Goal: Information Seeking & Learning: Learn about a topic

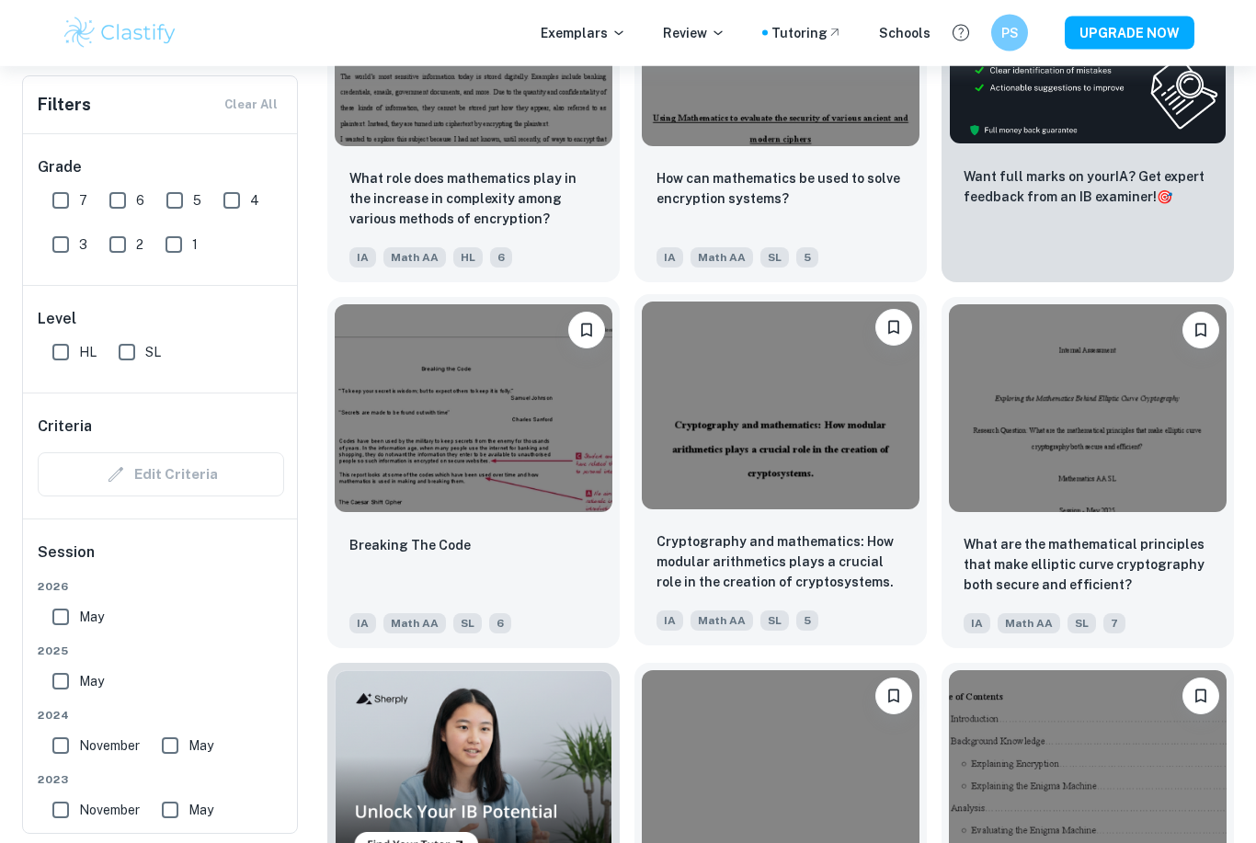
scroll to position [721, 0]
click at [52, 204] on input "7" at bounding box center [60, 200] width 37 height 37
checkbox input "true"
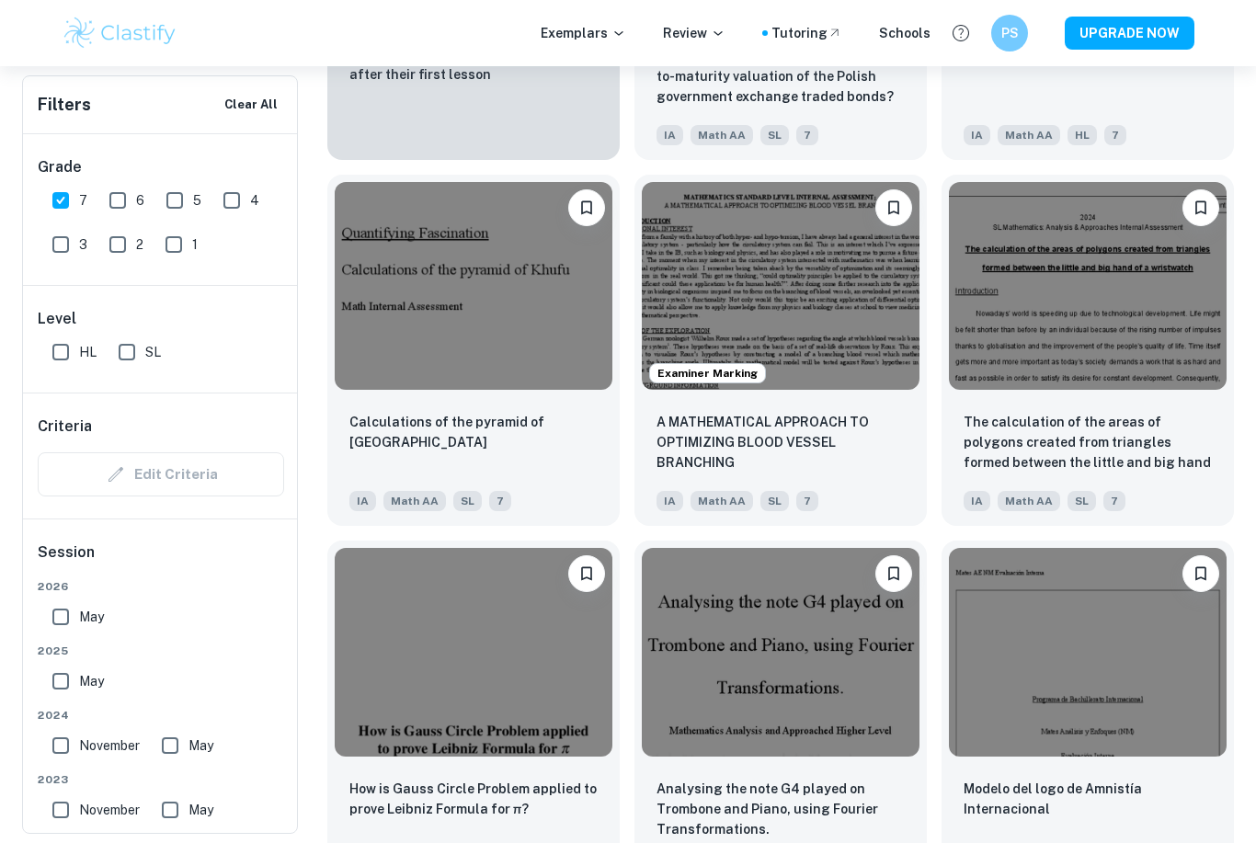
scroll to position [1627, 0]
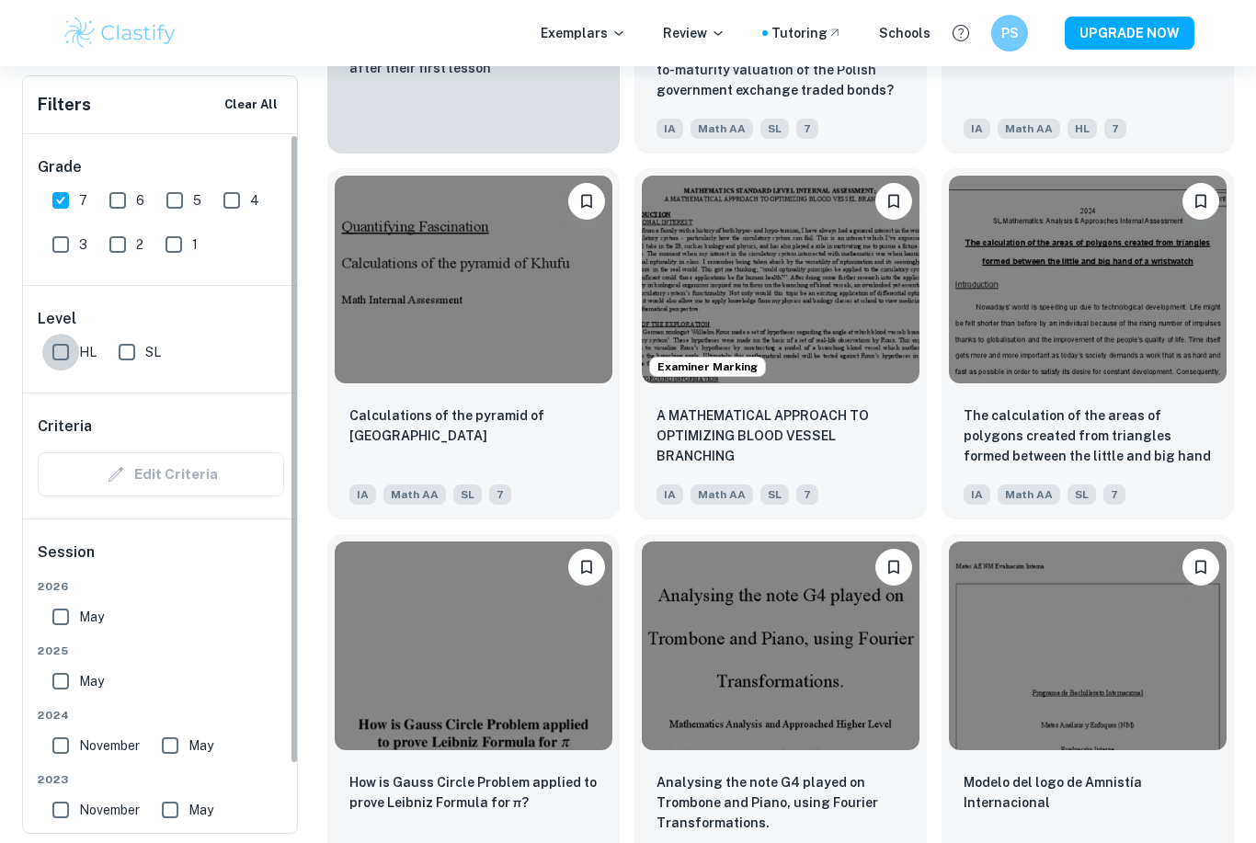
click at [59, 353] on input "HL" at bounding box center [60, 352] width 37 height 37
checkbox input "true"
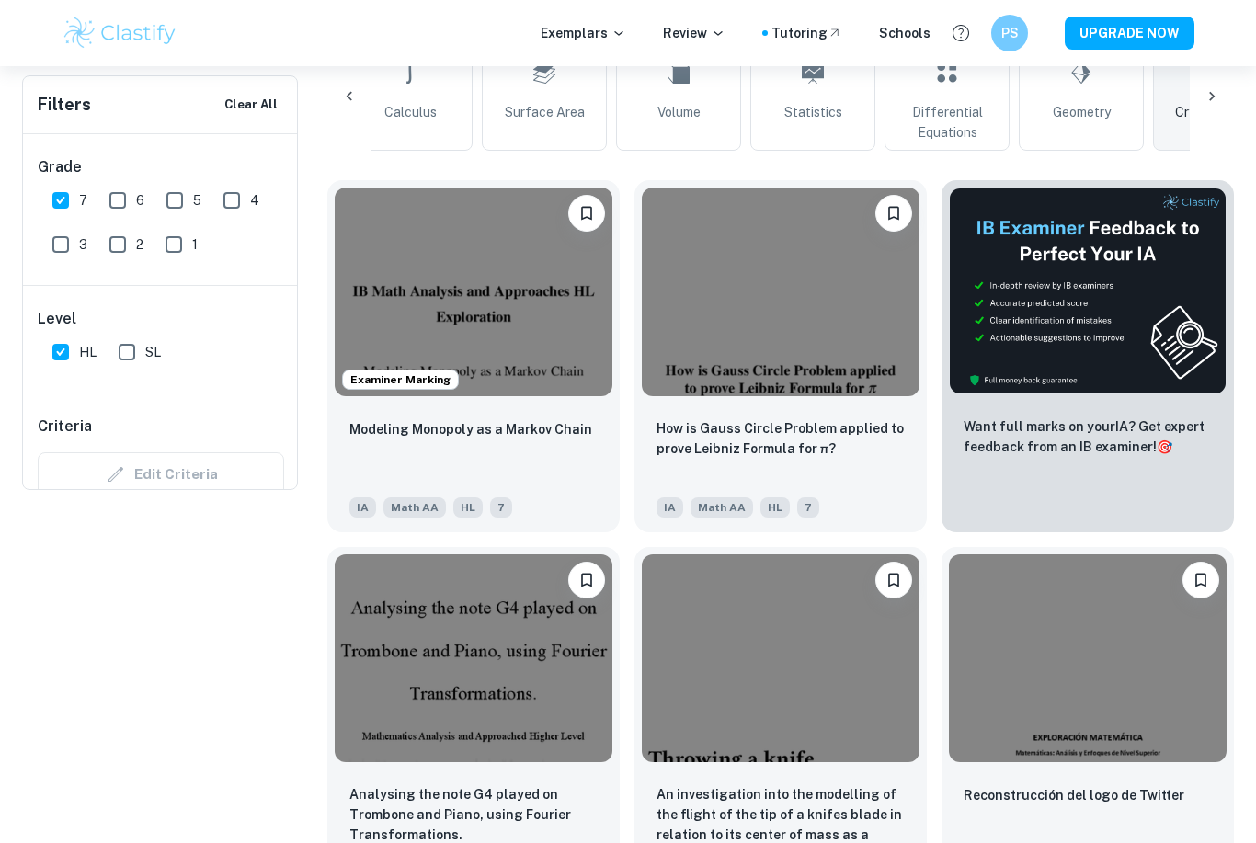
scroll to position [0, 0]
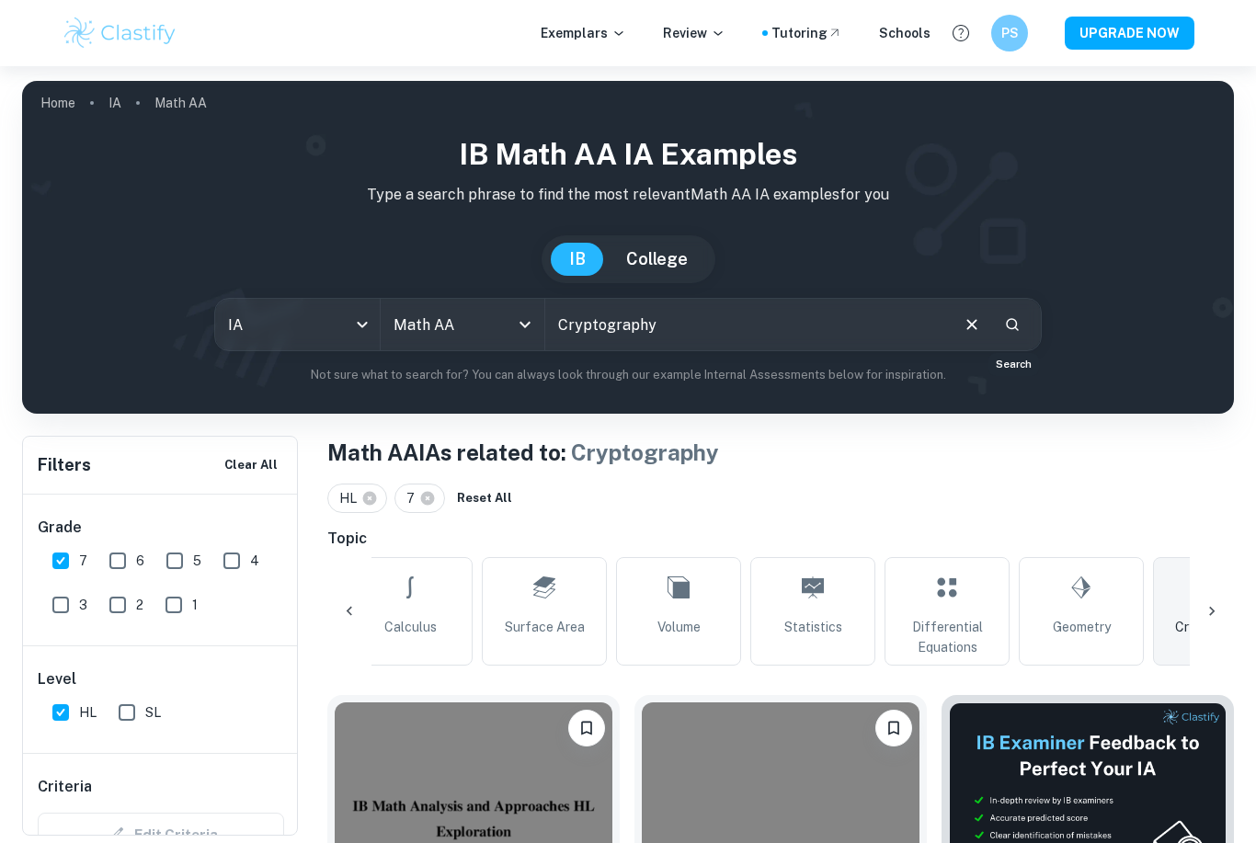
click at [1008, 327] on icon "Search" at bounding box center [1012, 324] width 13 height 13
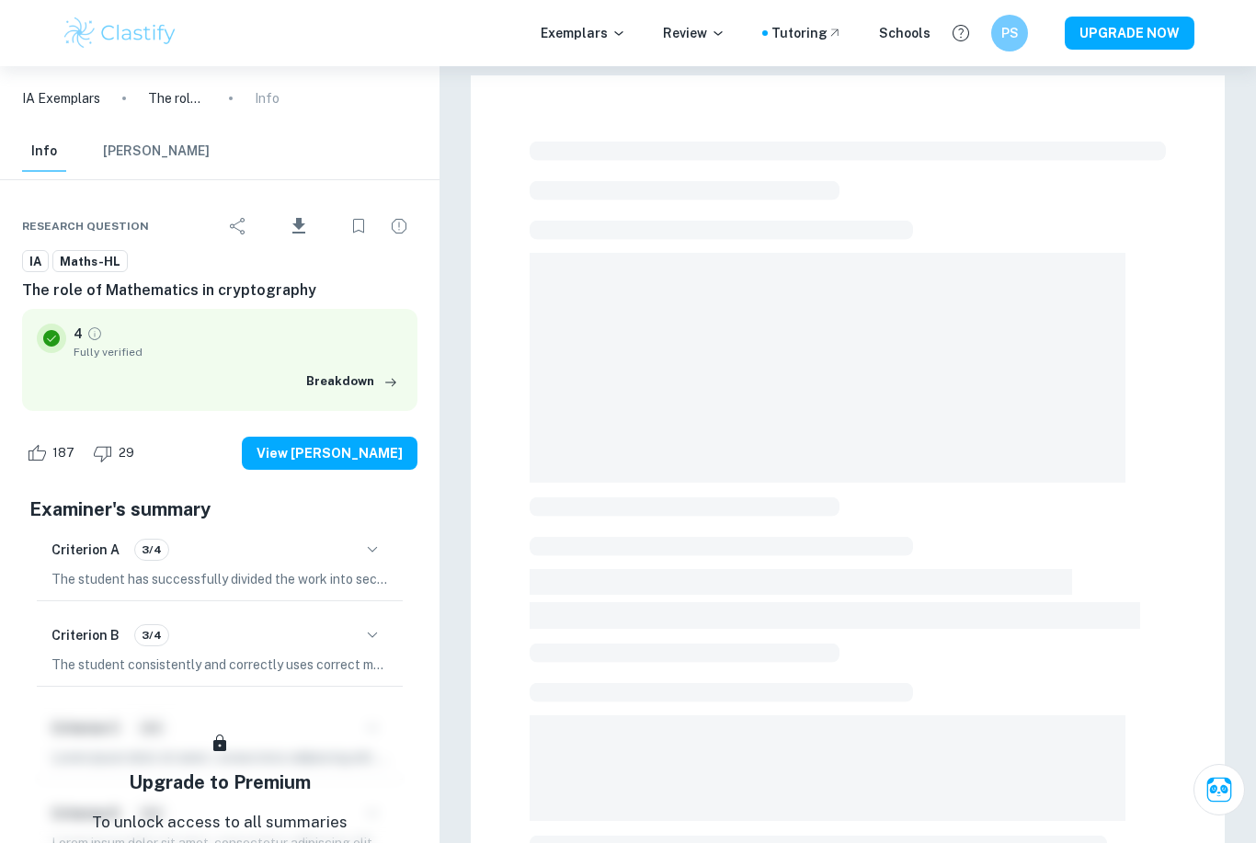
checkbox input "true"
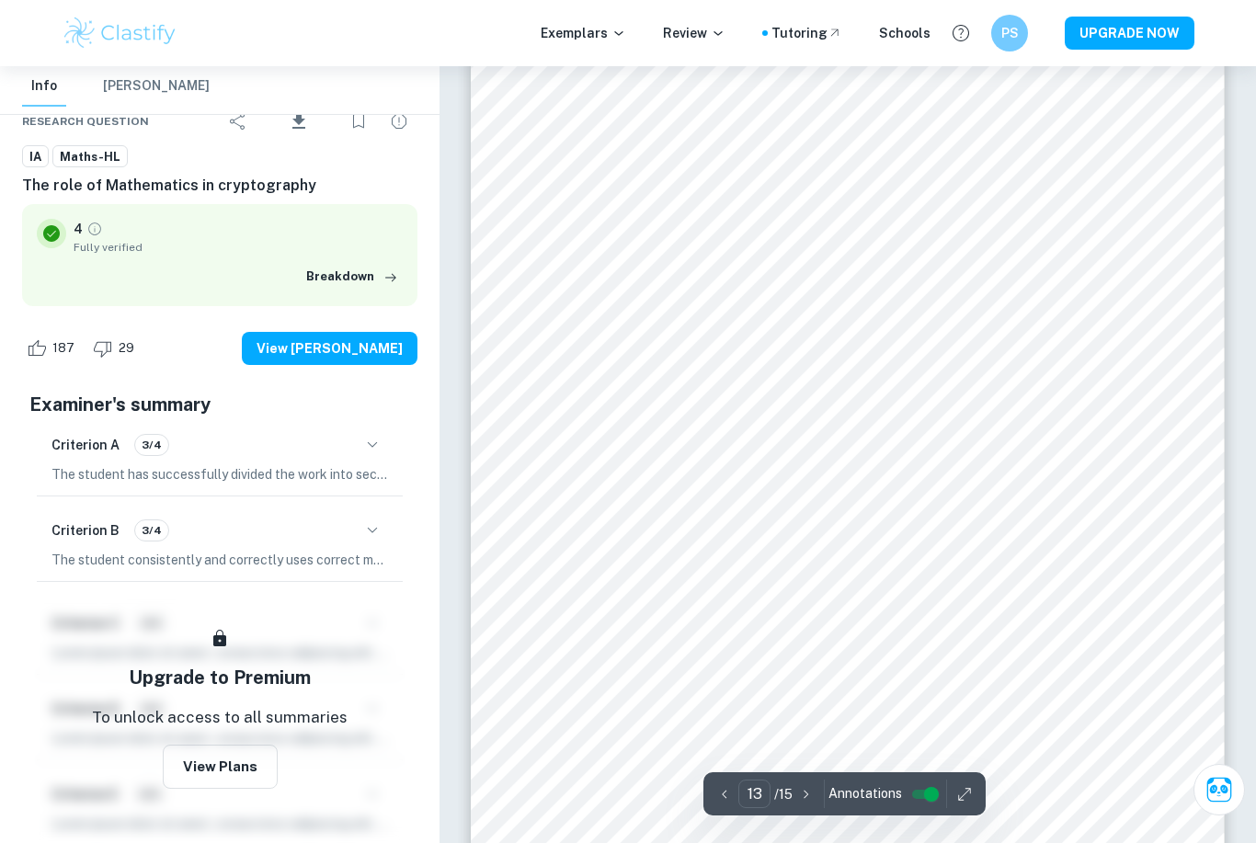
scroll to position [11964, 0]
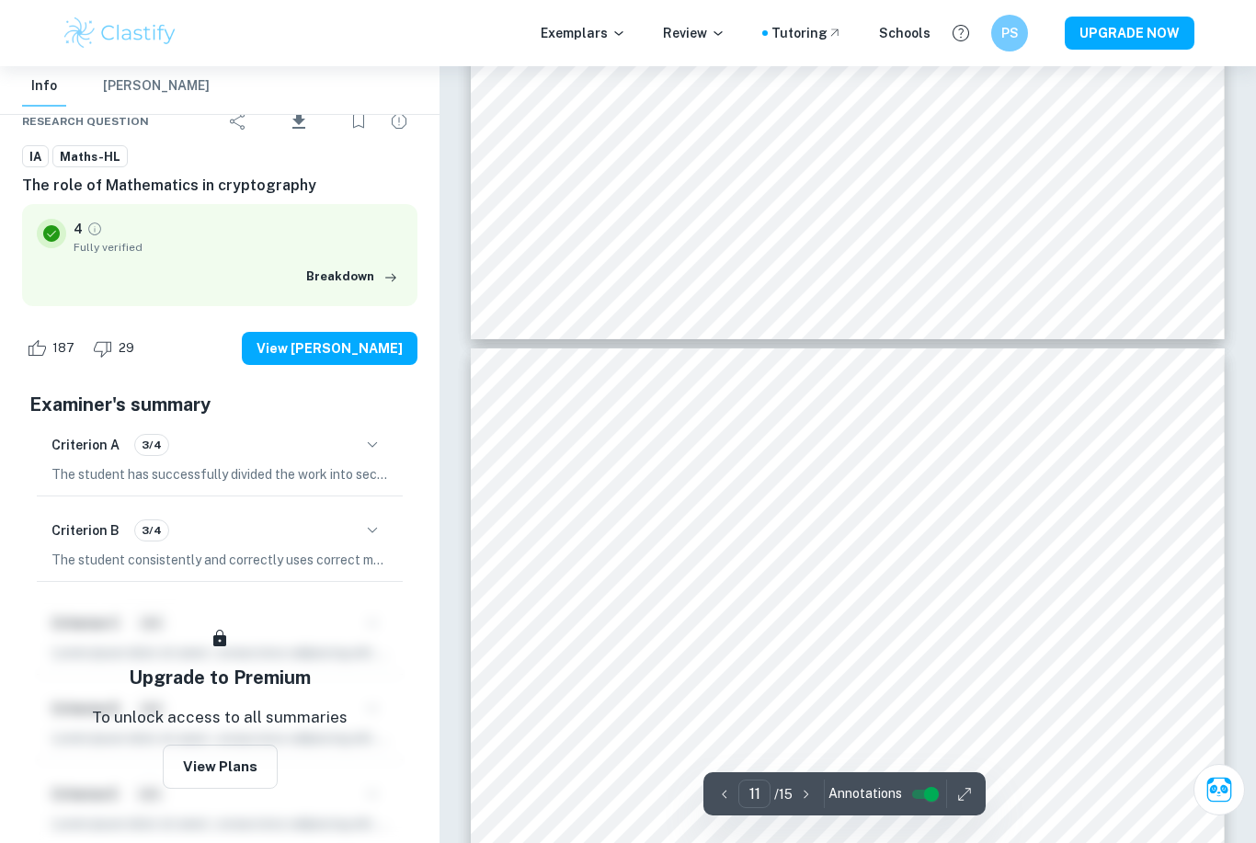
type input "10"
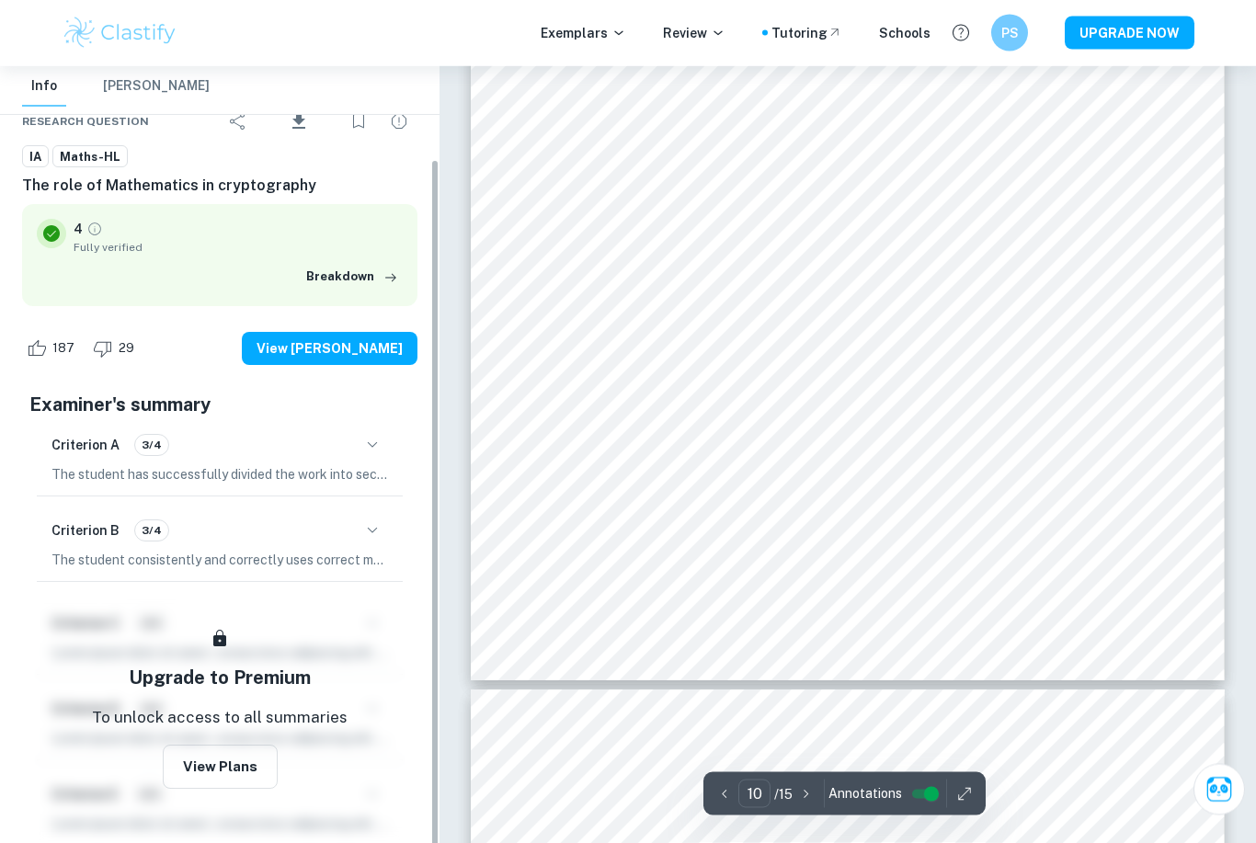
scroll to position [9603, 0]
